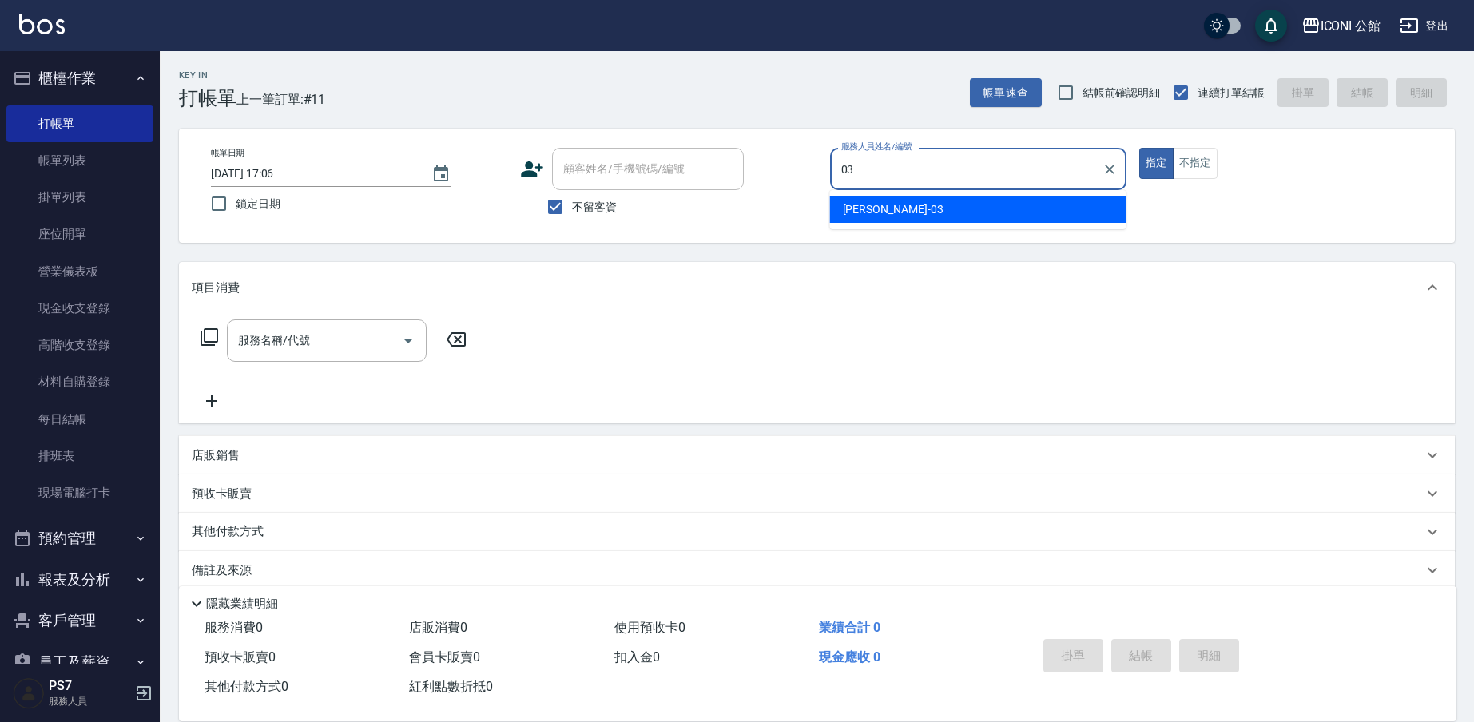
type input "[PERSON_NAME]-03"
type button "true"
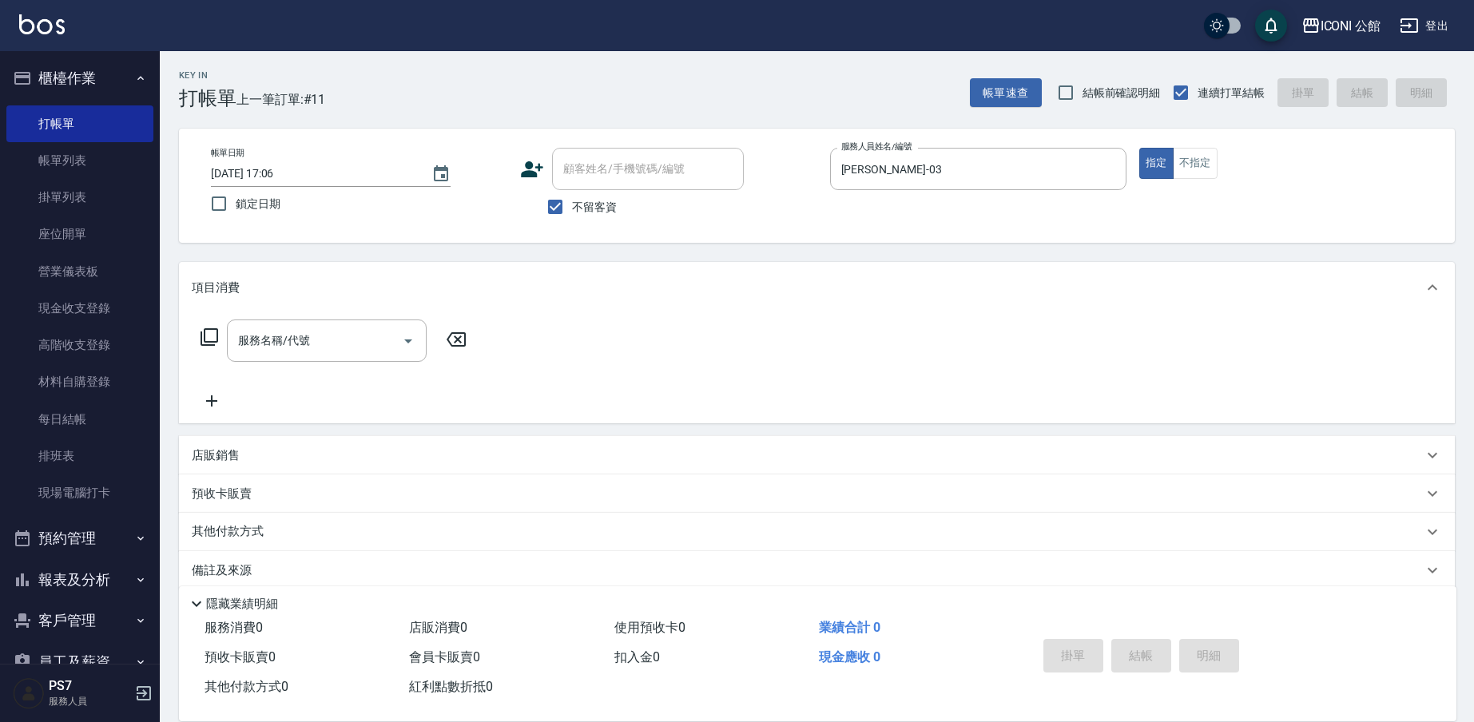
click at [204, 457] on p "店販銷售" at bounding box center [216, 455] width 48 height 17
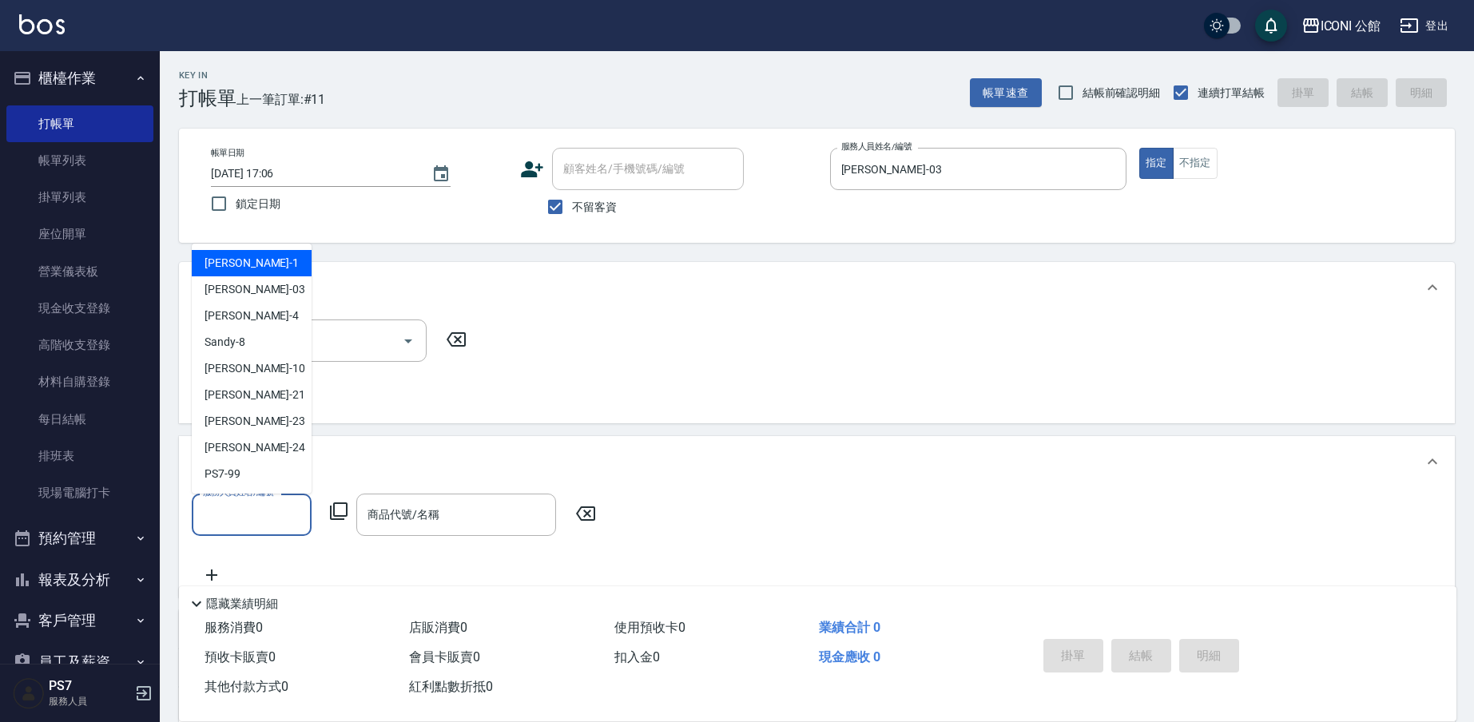
click at [220, 515] on input "服務人員姓名/編號" at bounding box center [251, 515] width 105 height 28
click at [260, 294] on div "[PERSON_NAME] -03" at bounding box center [252, 289] width 120 height 26
type input "[PERSON_NAME]-03"
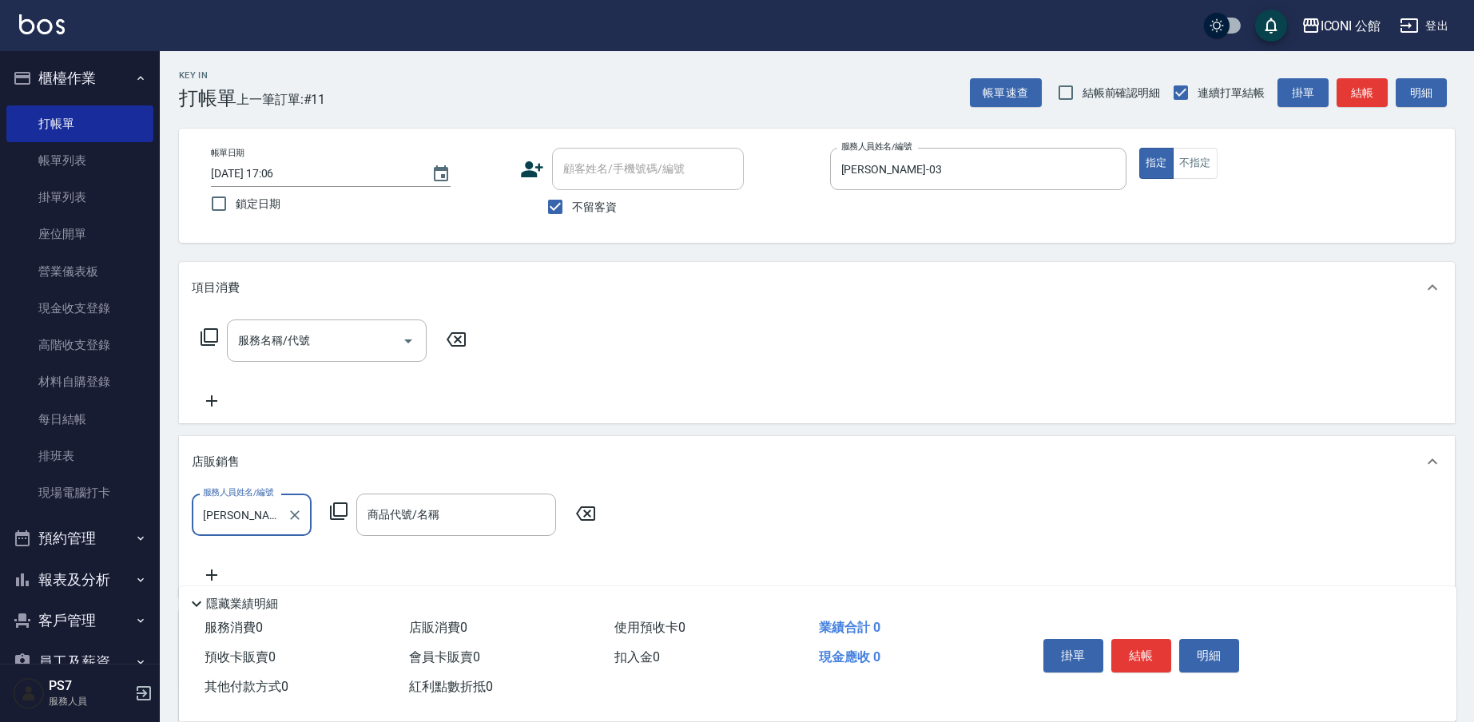
click at [338, 514] on icon at bounding box center [338, 511] width 19 height 19
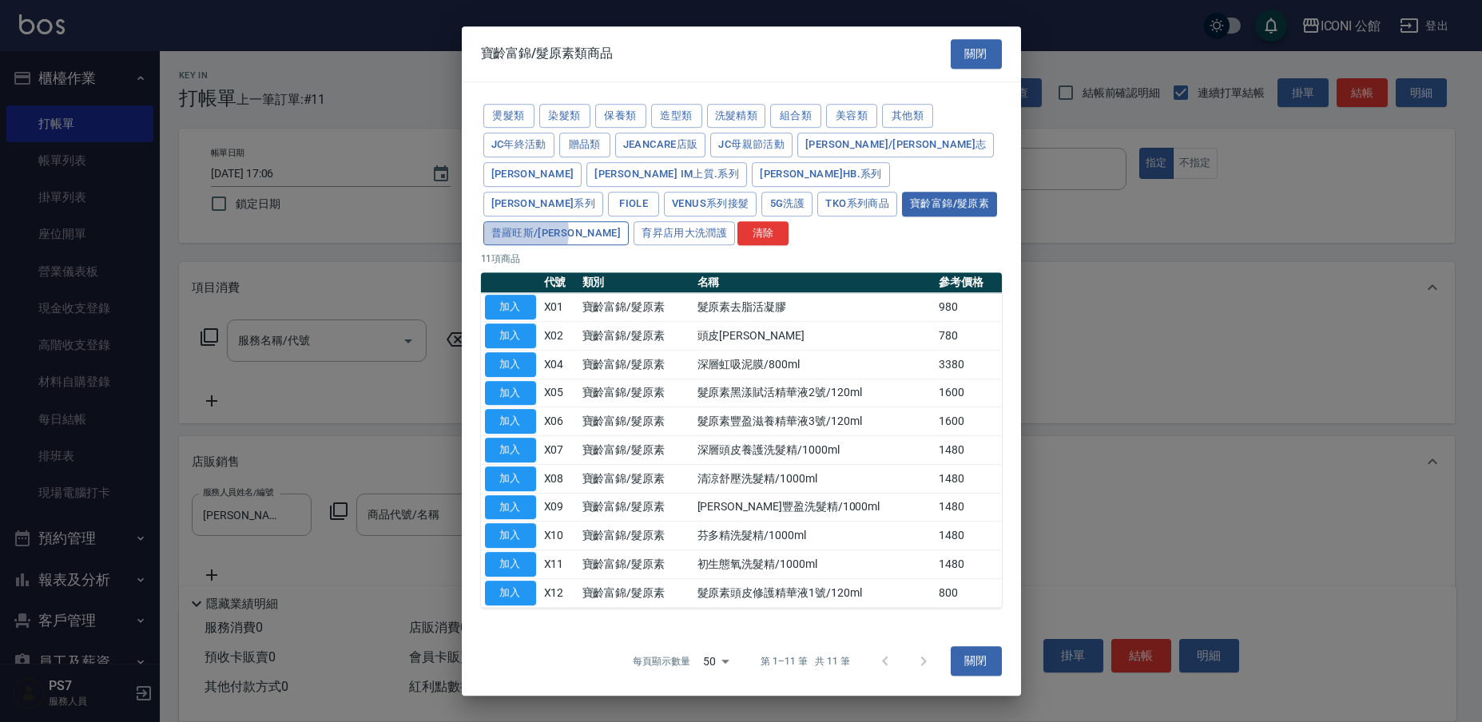
click at [629, 221] on button "普羅旺斯/[PERSON_NAME]" at bounding box center [556, 233] width 146 height 25
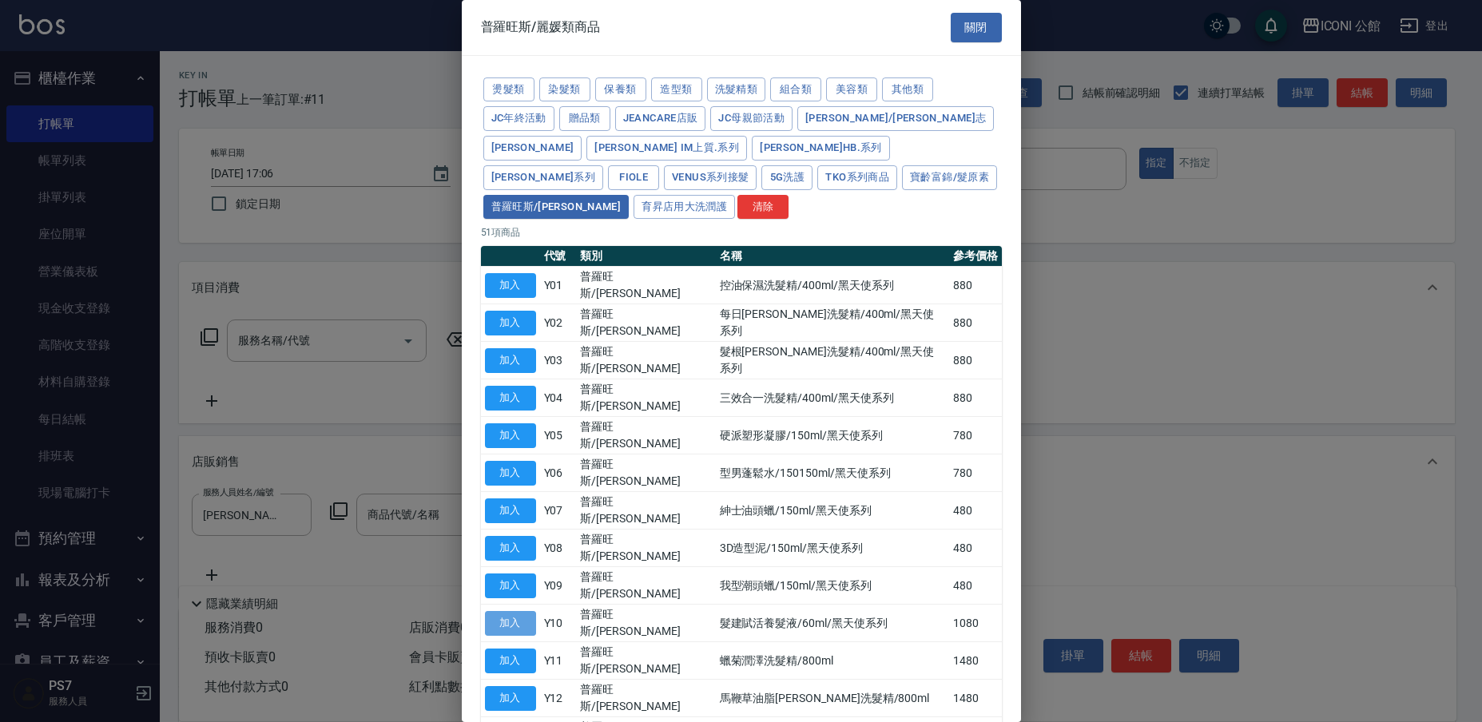
click at [526, 611] on button "加入" at bounding box center [510, 623] width 51 height 25
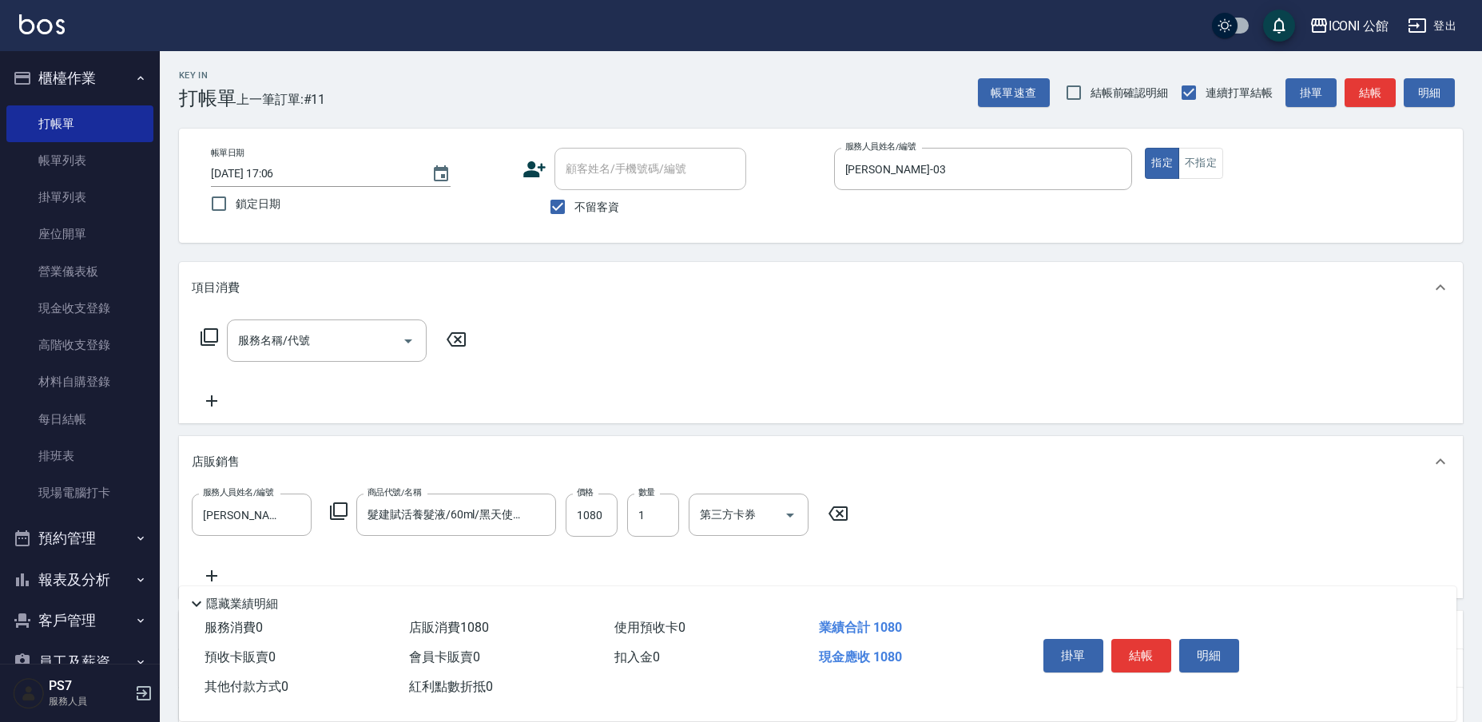
type input "髮建賦活養髮液/60ml/黑天使系列"
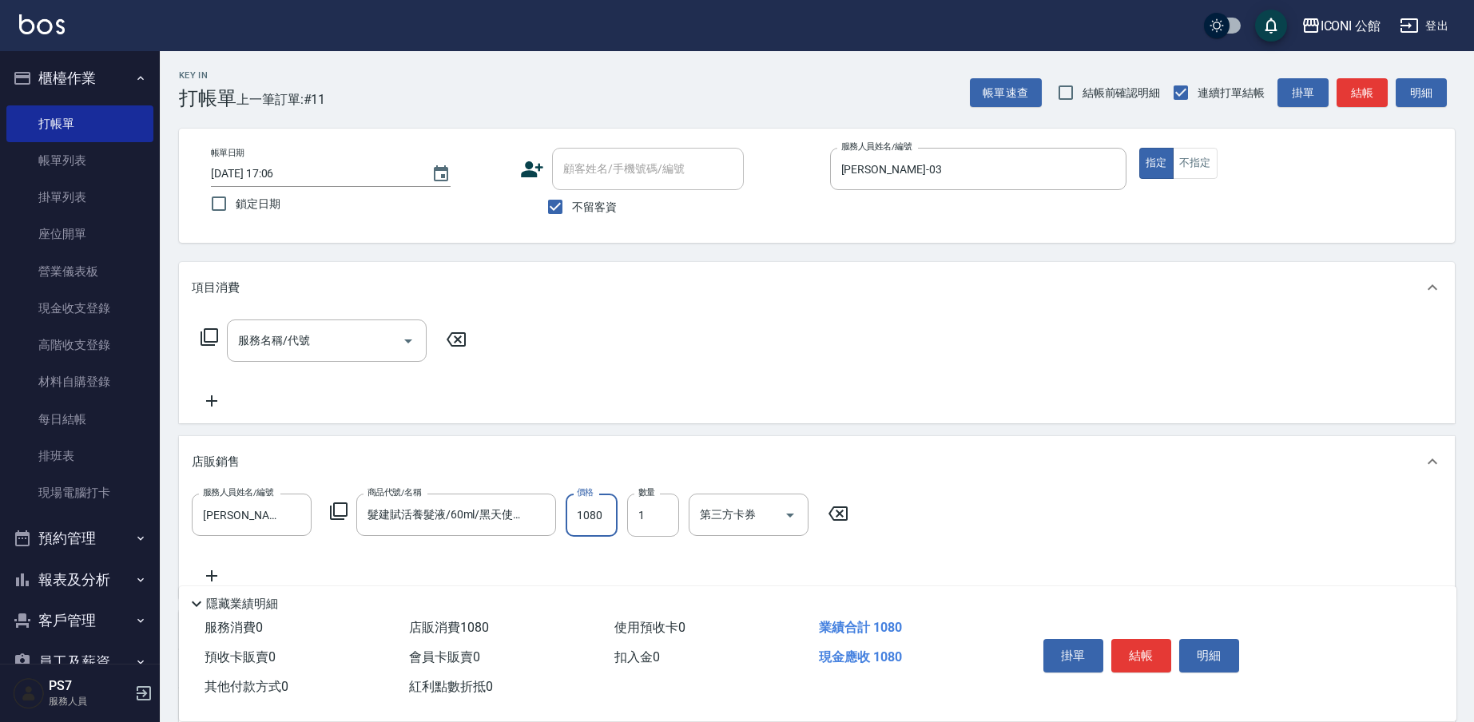
click at [603, 515] on input "1080" at bounding box center [592, 515] width 52 height 43
type input "1000"
click at [1135, 657] on button "結帳" at bounding box center [1141, 656] width 60 height 34
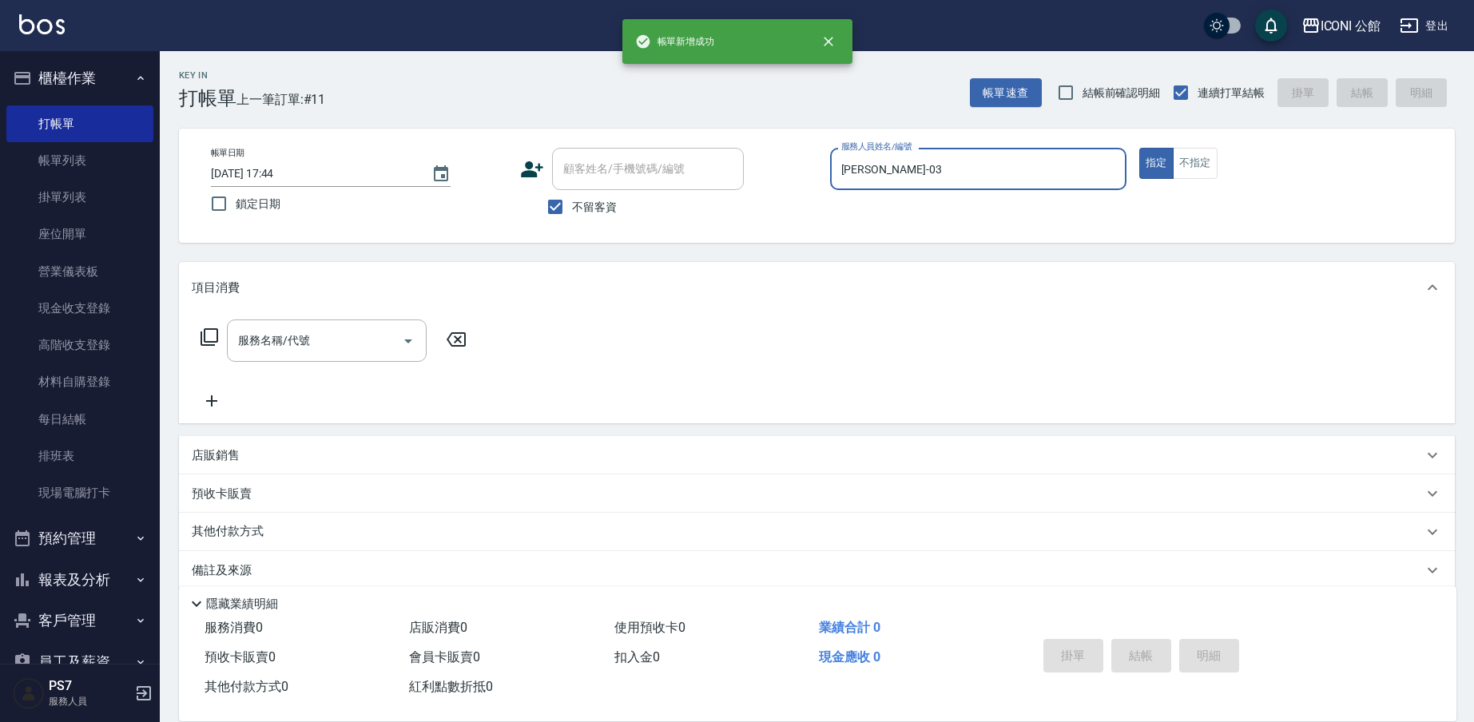
type input "[DATE] 17:44"
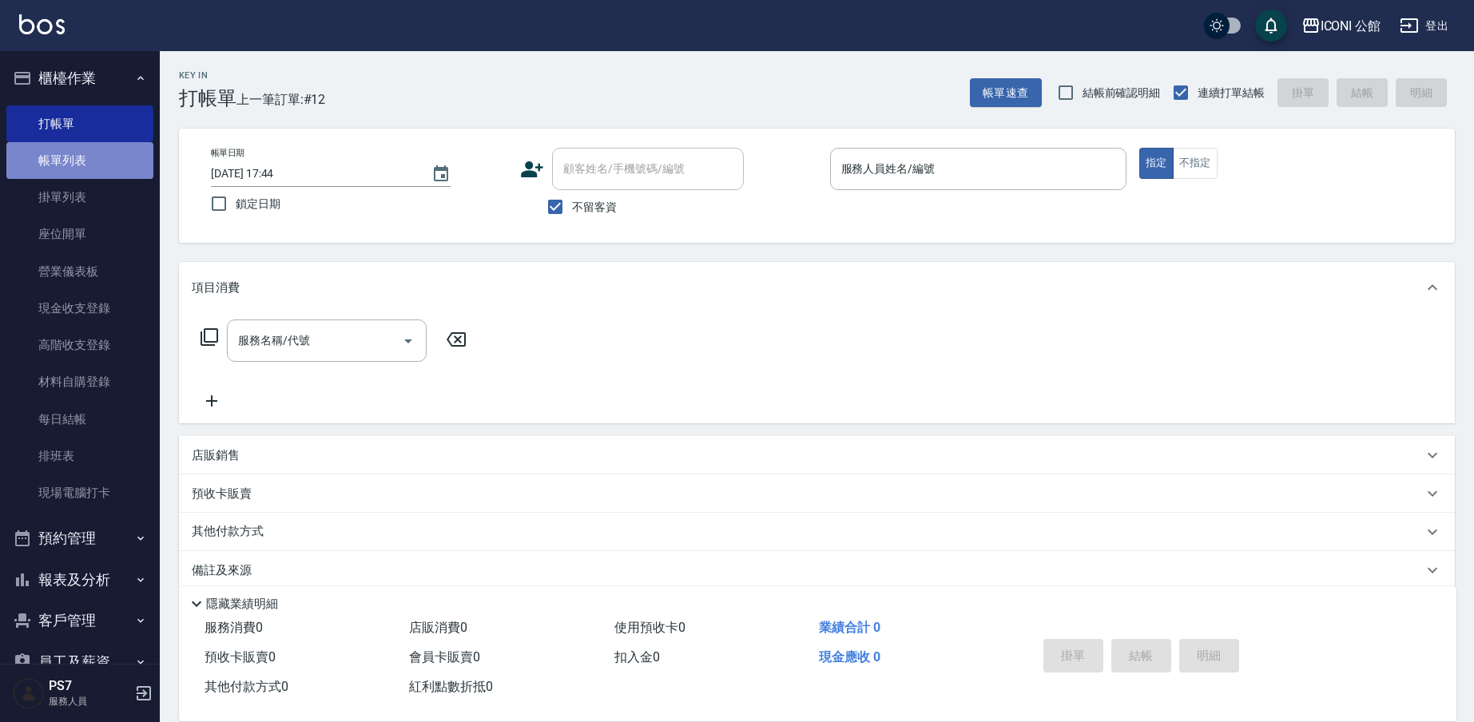
click at [108, 163] on link "帳單列表" at bounding box center [79, 160] width 147 height 37
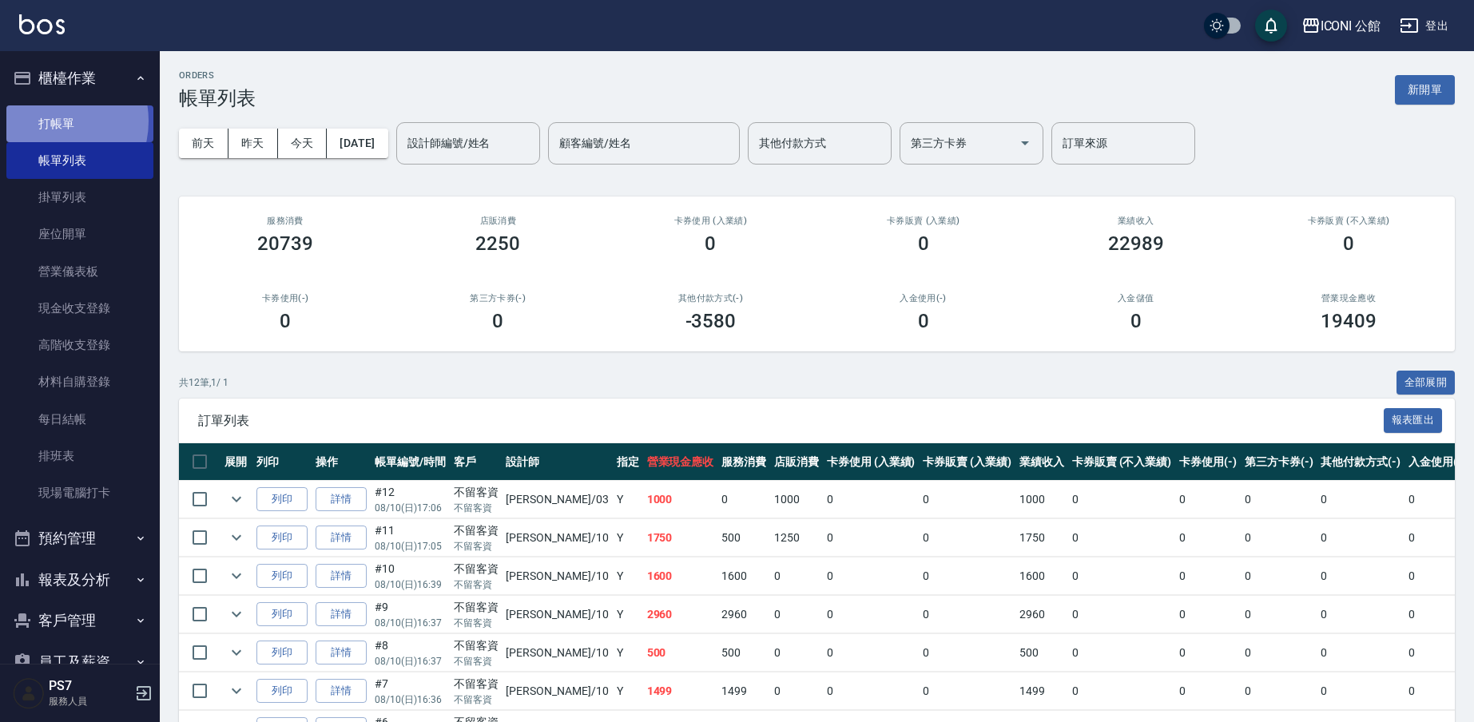
click at [51, 121] on link "打帳單" at bounding box center [79, 123] width 147 height 37
